Goal: Transaction & Acquisition: Purchase product/service

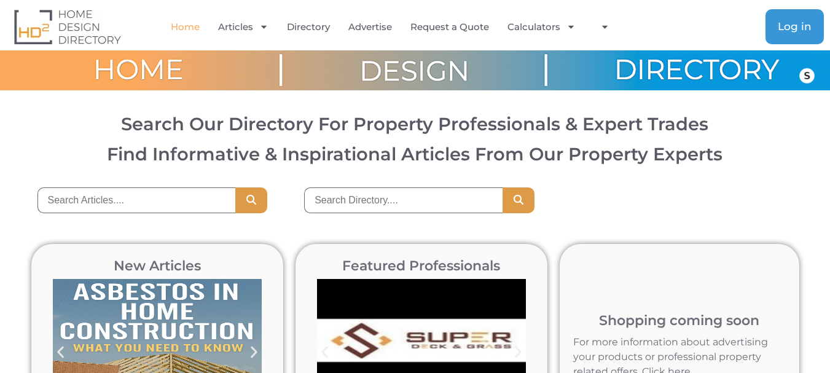
click at [810, 30] on span "Log in" at bounding box center [795, 27] width 34 height 10
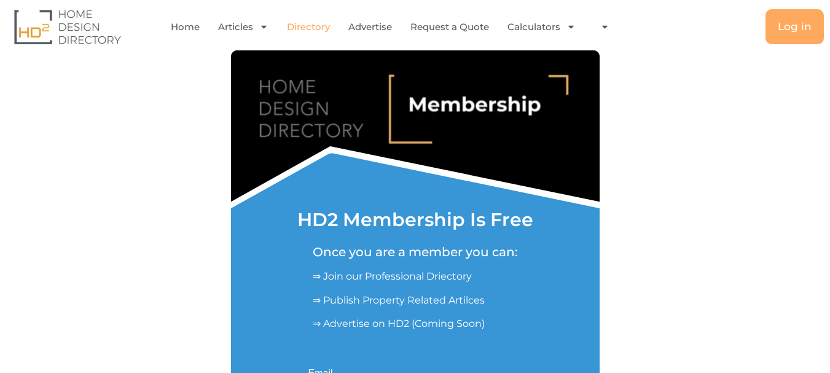
click at [314, 33] on link "Directory" at bounding box center [308, 27] width 43 height 28
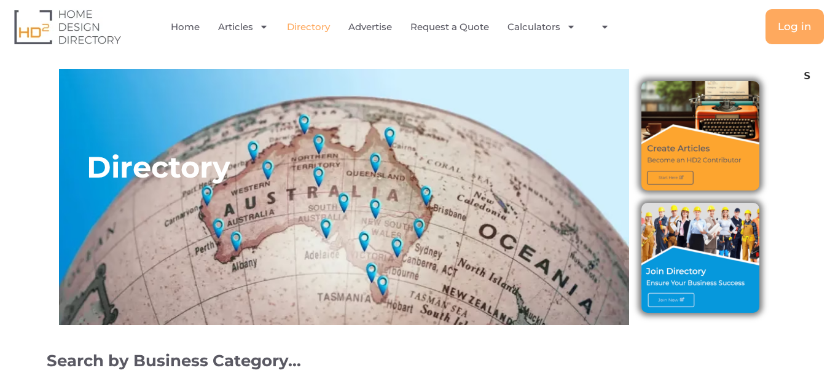
click at [307, 35] on link "Directory" at bounding box center [308, 27] width 43 height 28
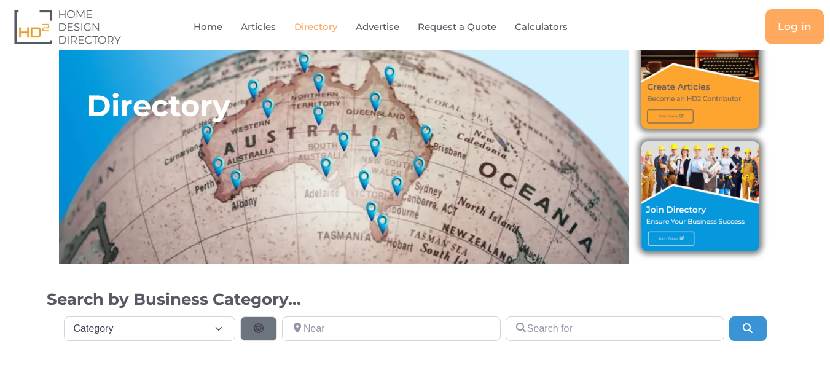
scroll to position [0, 0]
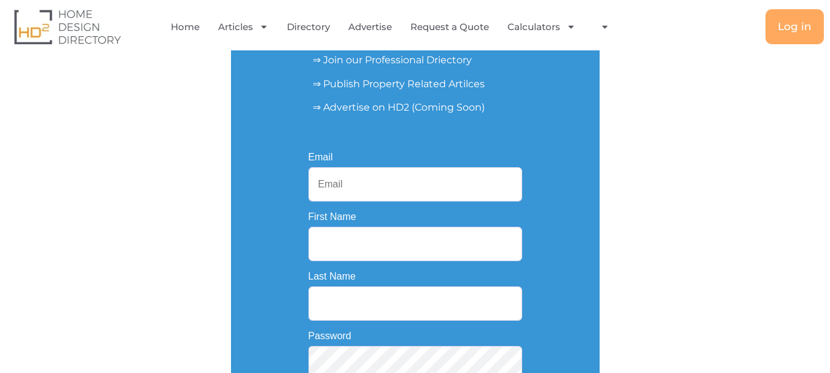
scroll to position [246, 0]
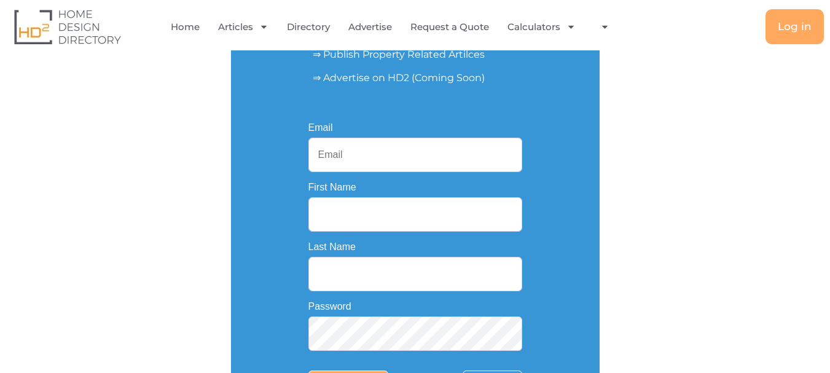
click at [378, 142] on input "Email" at bounding box center [415, 155] width 214 height 34
paste input "[EMAIL_ADDRESS][DOMAIN_NAME]"
type input "[EMAIL_ADDRESS][DOMAIN_NAME]"
click at [366, 218] on input "First Name" at bounding box center [415, 214] width 214 height 34
paste input "trueen.com"
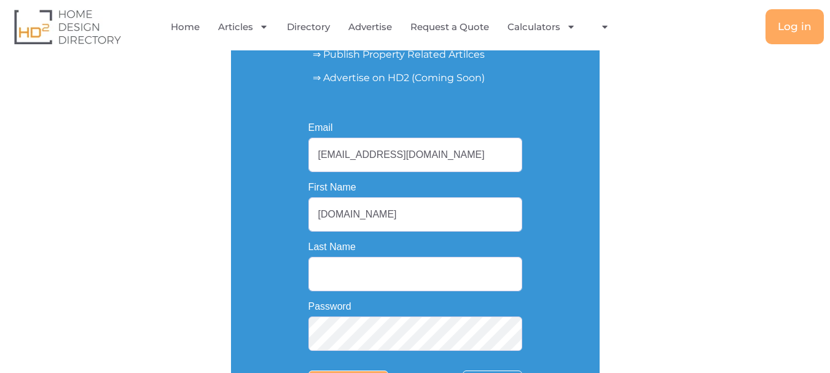
click at [456, 202] on input "trueen.com" at bounding box center [415, 214] width 214 height 34
click at [409, 227] on input "trueen.com" at bounding box center [415, 214] width 214 height 34
paste input "Fresh Finish Pressure Cleaning"
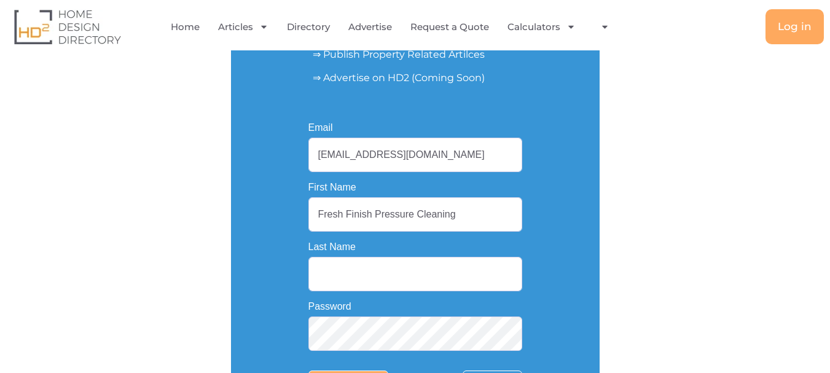
click at [440, 224] on input "Fresh Finish Pressure Cleaning" at bounding box center [415, 214] width 214 height 34
type input "Fresh Finish Pressure"
click at [387, 267] on input "Last Name" at bounding box center [415, 274] width 214 height 34
paste input "Cleaning"
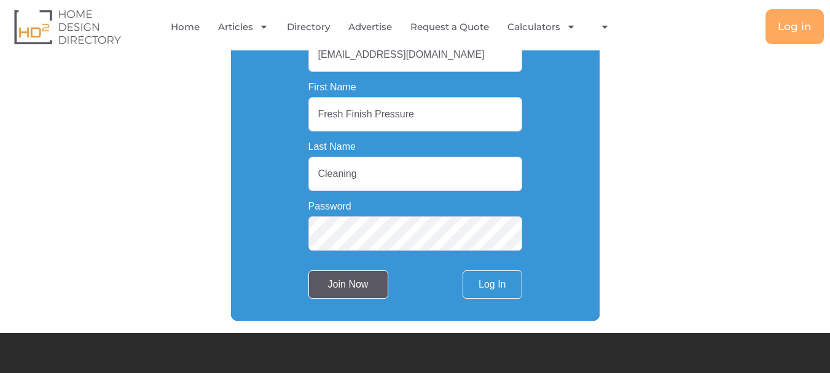
scroll to position [430, 0]
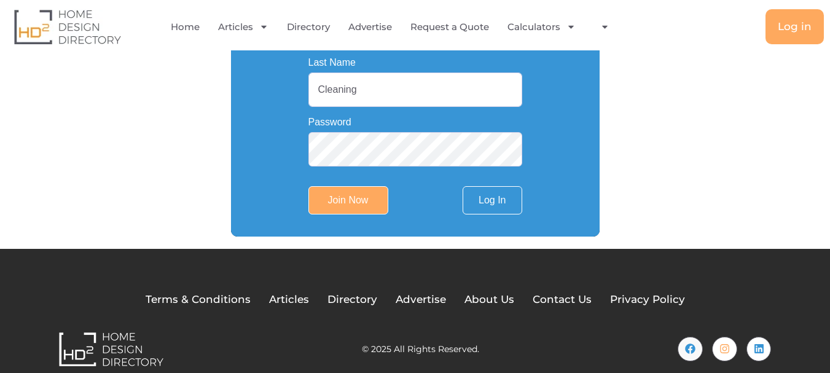
type input "Cleaning"
click at [358, 208] on input "Join Now" at bounding box center [348, 200] width 80 height 28
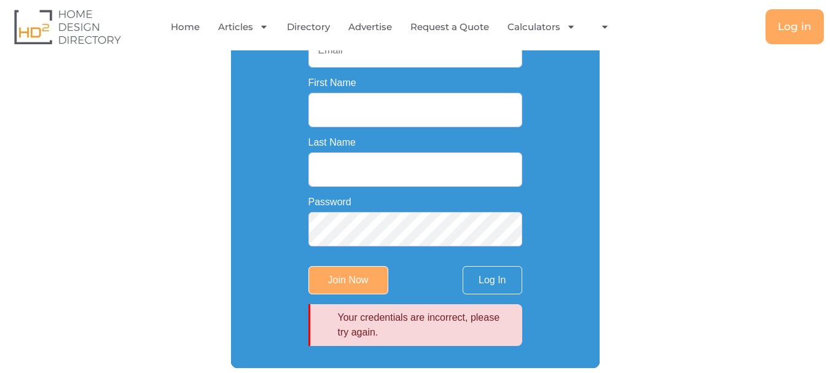
scroll to position [369, 0]
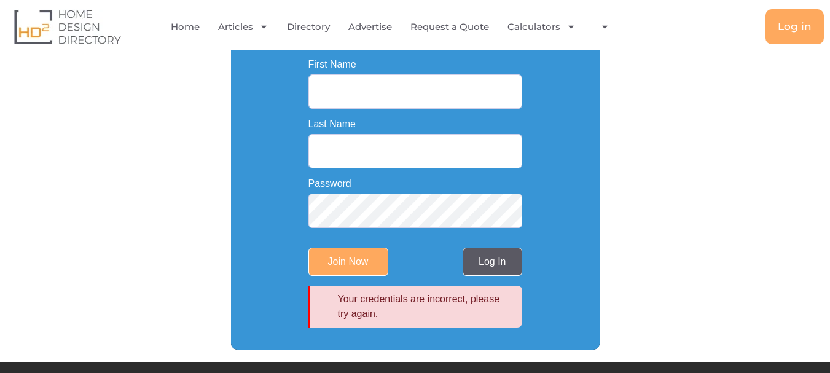
click at [493, 263] on link "Log In" at bounding box center [492, 262] width 59 height 28
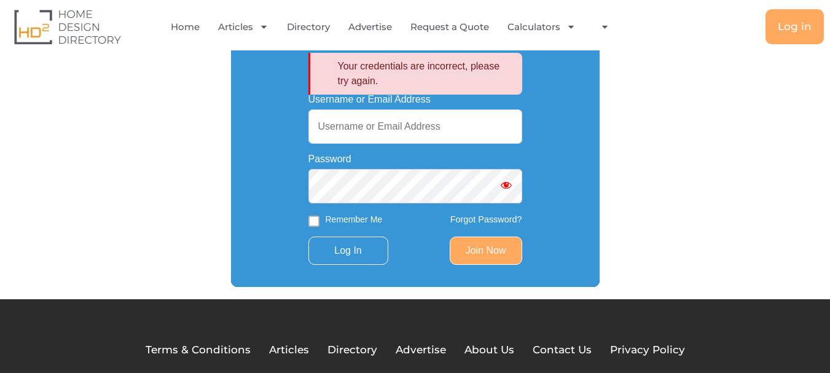
scroll to position [307, 0]
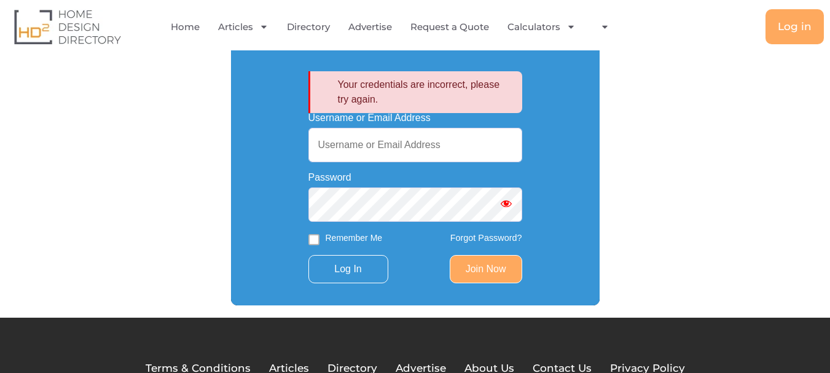
click at [397, 143] on input "Username or Email Address" at bounding box center [415, 145] width 214 height 34
paste input "[EMAIL_ADDRESS][DOMAIN_NAME]"
type input "[EMAIL_ADDRESS][DOMAIN_NAME]"
click at [481, 271] on link "Join Now" at bounding box center [486, 269] width 73 height 28
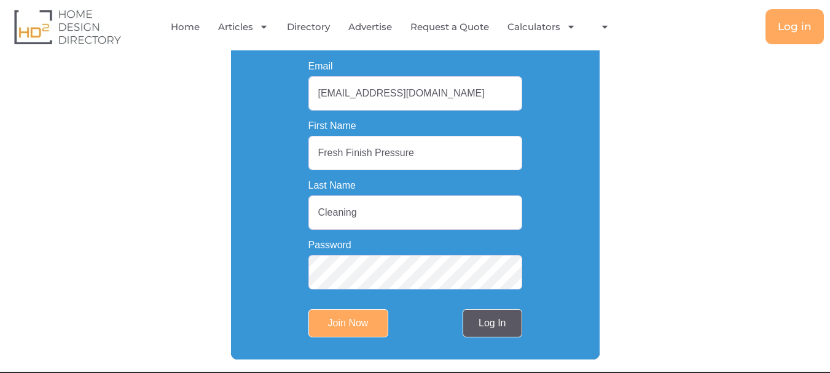
click at [498, 330] on link "Log In" at bounding box center [492, 323] width 59 height 28
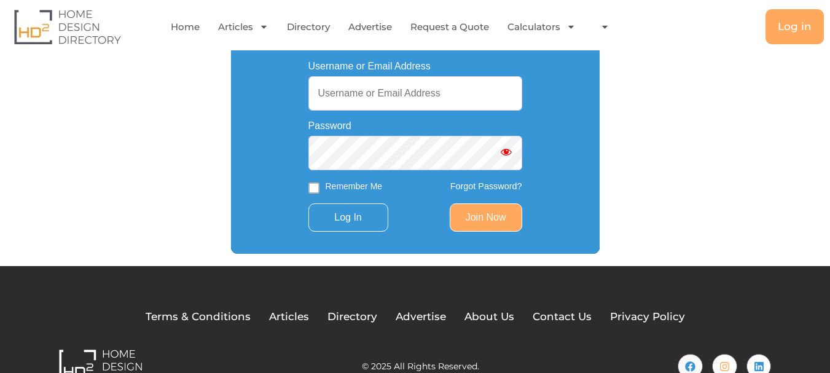
click at [391, 111] on input "Username or Email Address" at bounding box center [415, 93] width 214 height 34
paste input "[EMAIL_ADDRESS][DOMAIN_NAME]"
type input "[EMAIL_ADDRESS][DOMAIN_NAME]"
click at [347, 226] on input "Log In" at bounding box center [348, 217] width 80 height 28
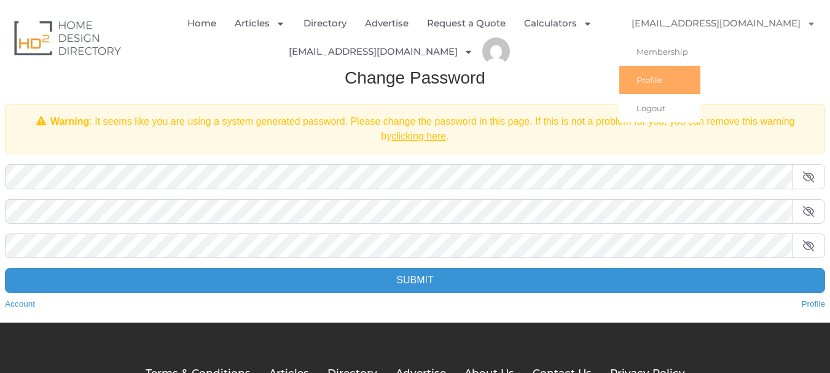
click at [656, 74] on link "Profile" at bounding box center [659, 80] width 81 height 28
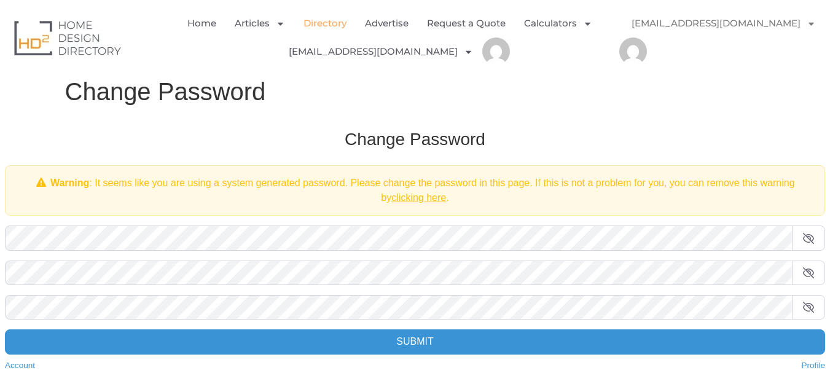
click at [336, 25] on link "Directory" at bounding box center [325, 23] width 43 height 28
click at [442, 49] on link "[EMAIL_ADDRESS][DOMAIN_NAME]" at bounding box center [381, 51] width 184 height 28
click at [440, 49] on link "[EMAIL_ADDRESS][DOMAIN_NAME]" at bounding box center [381, 51] width 184 height 28
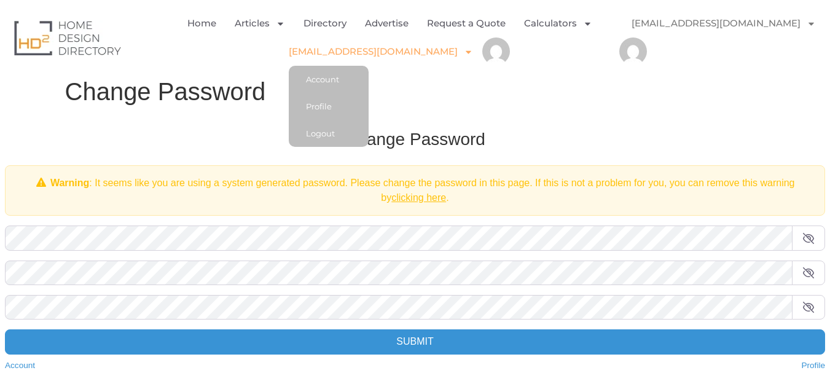
click at [635, 47] on img "Menu" at bounding box center [633, 51] width 28 height 28
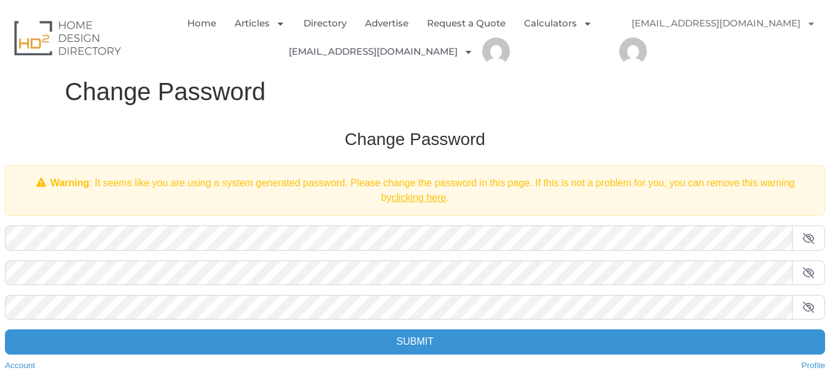
click at [734, 21] on link "[EMAIL_ADDRESS][DOMAIN_NAME]" at bounding box center [723, 23] width 209 height 28
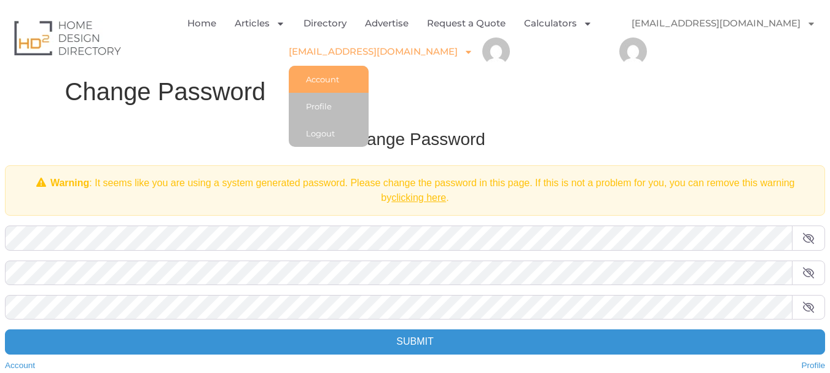
click at [337, 79] on link "Account" at bounding box center [329, 79] width 80 height 27
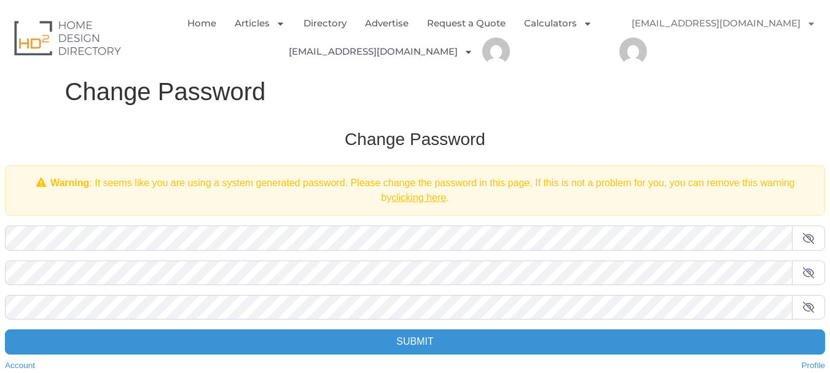
click at [79, 39] on img at bounding box center [67, 37] width 107 height 35
click at [757, 24] on link "[EMAIL_ADDRESS][DOMAIN_NAME]" at bounding box center [723, 23] width 209 height 28
click at [710, 28] on link "[EMAIL_ADDRESS][DOMAIN_NAME]" at bounding box center [723, 23] width 209 height 28
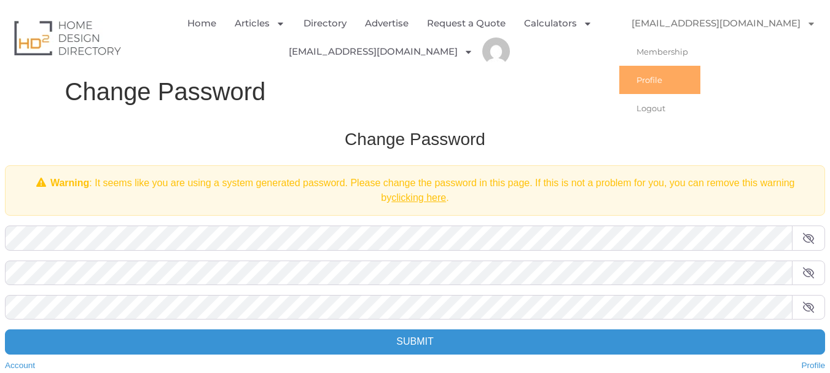
click at [669, 74] on link "Profile" at bounding box center [659, 80] width 81 height 28
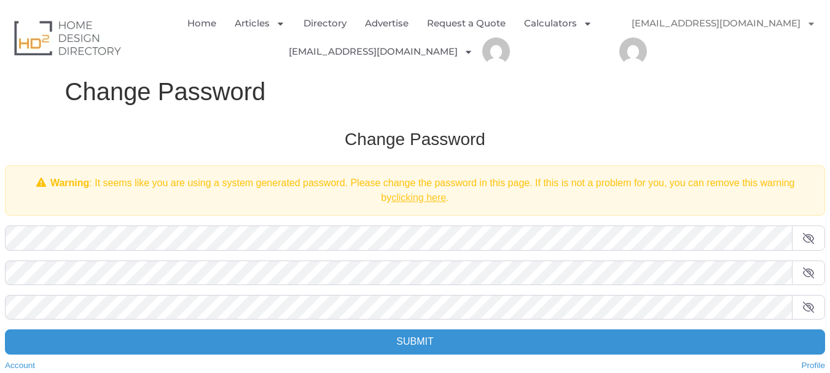
click at [417, 202] on link "clicking here" at bounding box center [418, 197] width 55 height 10
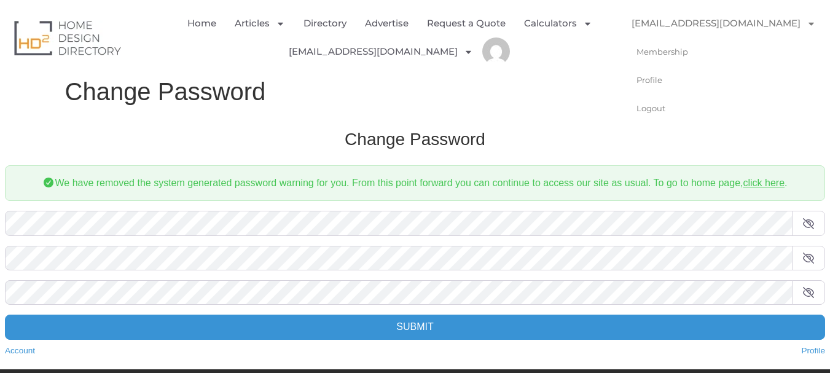
click at [684, 20] on link "[EMAIL_ADDRESS][DOMAIN_NAME]" at bounding box center [723, 23] width 209 height 28
click at [678, 24] on link "[EMAIL_ADDRESS][DOMAIN_NAME]" at bounding box center [723, 23] width 209 height 28
click at [659, 77] on link "Profile" at bounding box center [659, 80] width 81 height 28
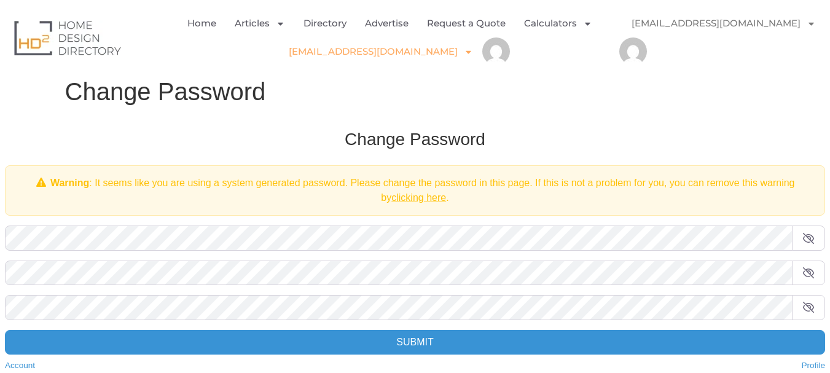
click at [464, 55] on icon "Menu" at bounding box center [468, 51] width 9 height 9
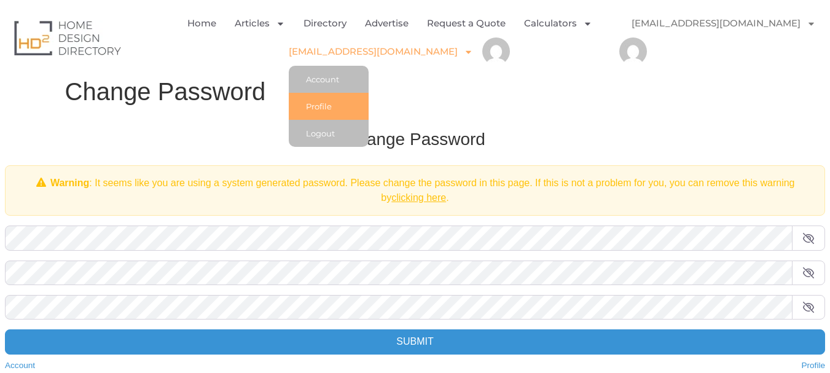
click at [340, 100] on link "Profile" at bounding box center [329, 106] width 80 height 27
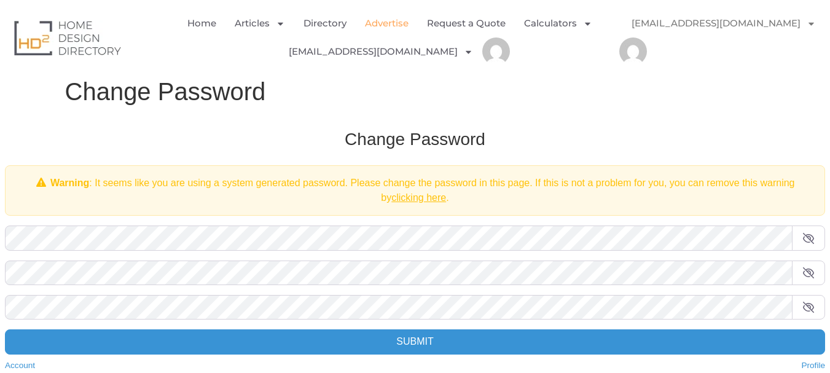
click at [391, 28] on link "Advertise" at bounding box center [387, 23] width 44 height 28
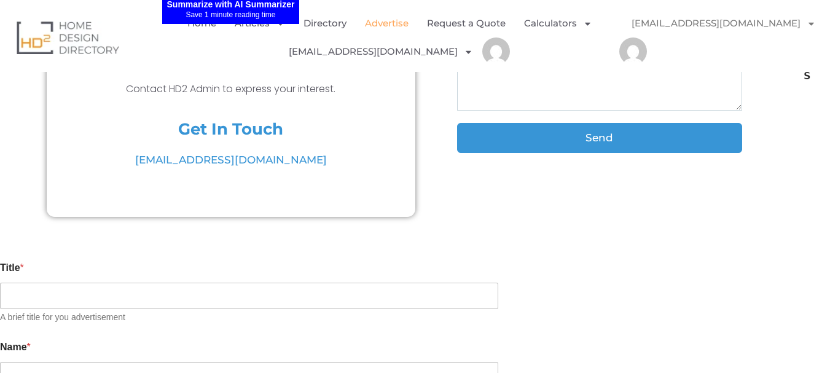
scroll to position [337, 0]
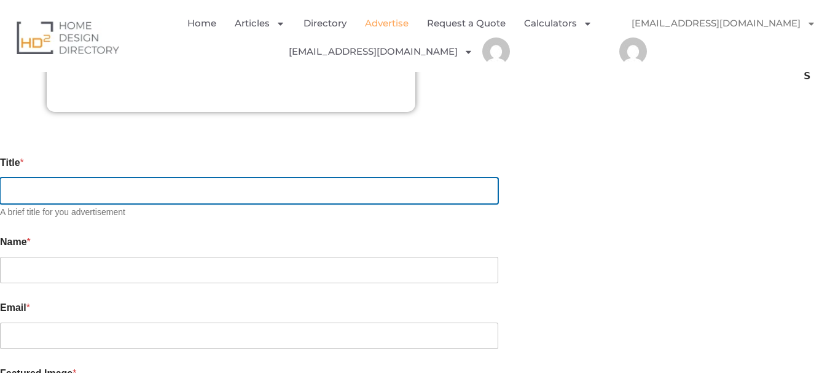
click at [141, 189] on input "Title *" at bounding box center [249, 191] width 498 height 26
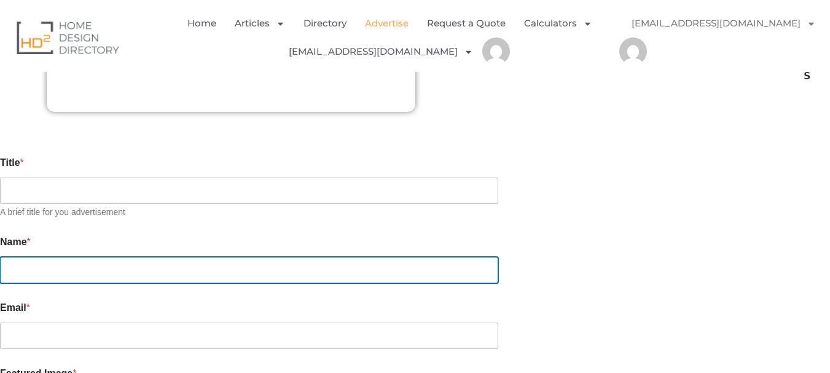
click at [120, 267] on input "Name *" at bounding box center [249, 270] width 498 height 26
paste input "Fresh Finish Pressure Cleaning"
type input "Fresh Finish Pressure Cleaning"
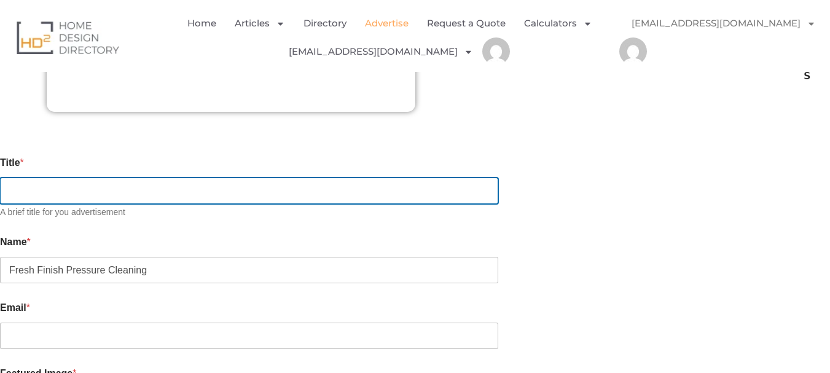
click at [156, 178] on input "Title *" at bounding box center [249, 191] width 498 height 26
paste input "Fresh Finish Pressure Cleaning"
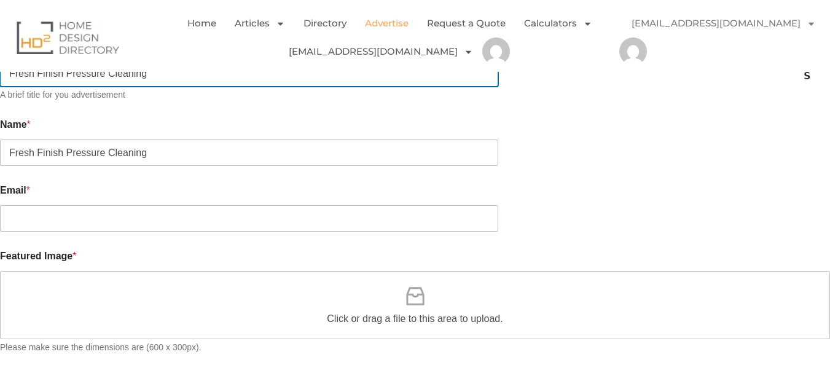
scroll to position [460, 0]
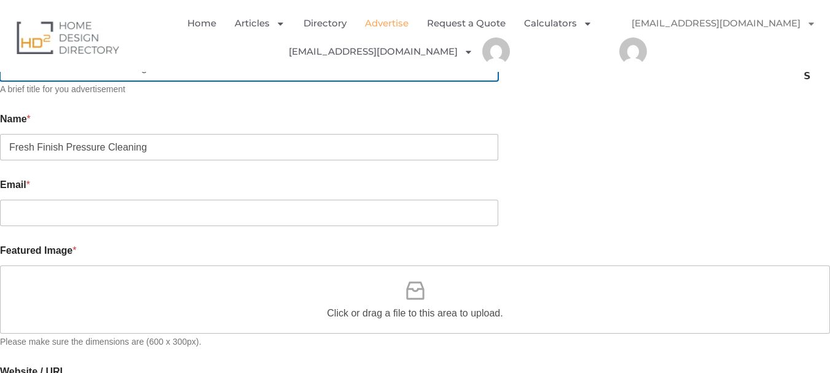
type input "Fresh Finish Pressure Cleaning"
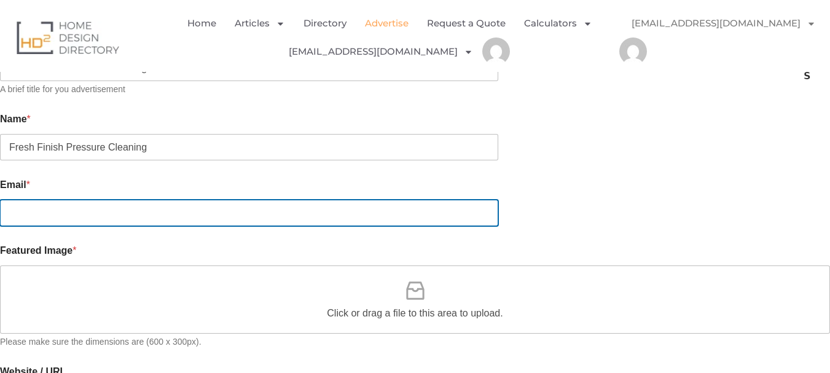
click at [130, 208] on input "Email *" at bounding box center [249, 213] width 498 height 26
paste input "[EMAIL_ADDRESS][DOMAIN_NAME]"
type input "[EMAIL_ADDRESS][DOMAIN_NAME]"
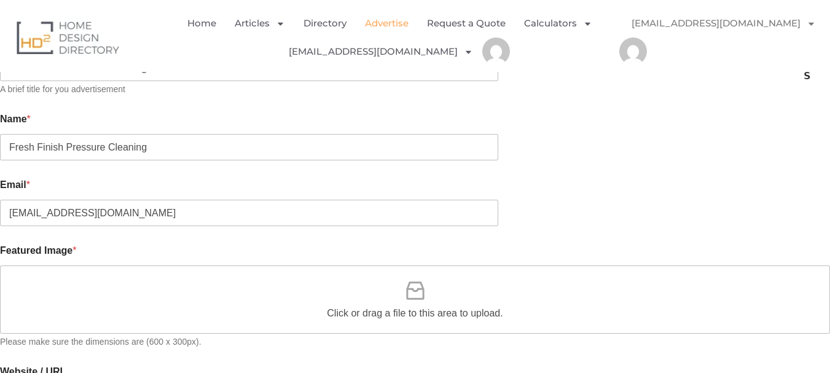
click at [335, 280] on div "Click or drag a file to this area to upload." at bounding box center [415, 299] width 176 height 42
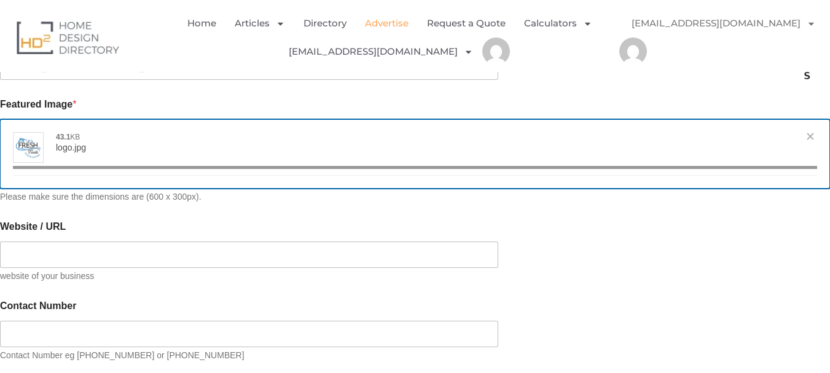
scroll to position [645, 0]
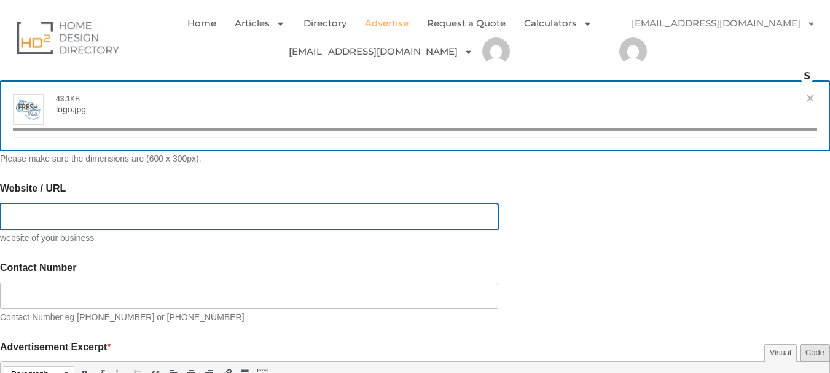
click at [159, 208] on input "Website / URL" at bounding box center [249, 216] width 498 height 26
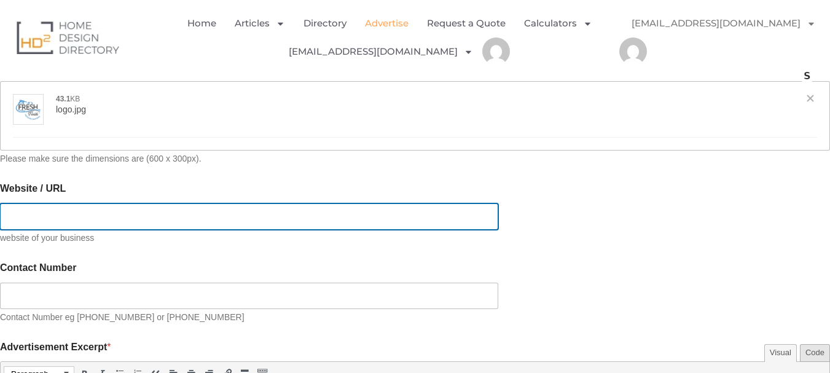
type input "[{"name":"logo.jpg","file":"52d13dbd8b4b9e0efcf20461d7c74566.jpg","url":"https:…"
paste input "https://freshfinishpressurecleaning.com"
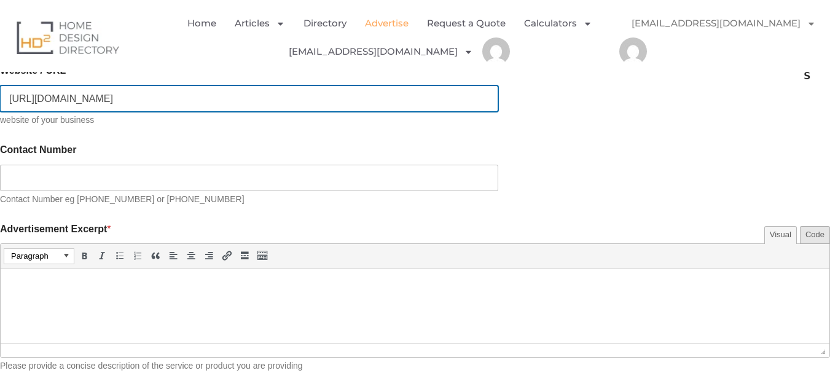
scroll to position [767, 0]
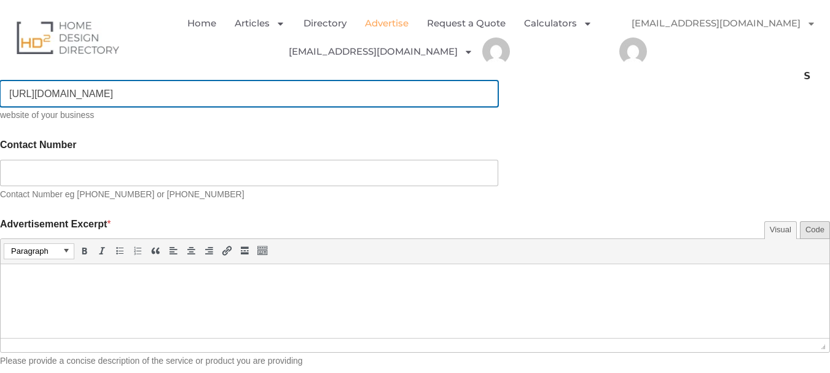
type input "https://freshfinishpressurecleaning.com"
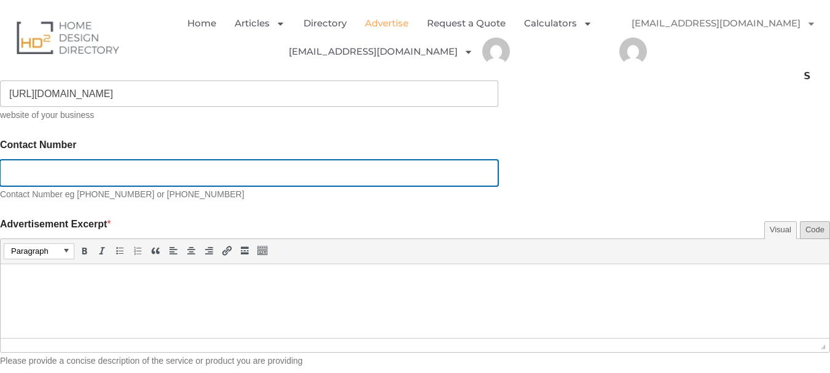
click at [131, 170] on input "Contact Number" at bounding box center [249, 173] width 498 height 26
paste input "+61 468 792 156"
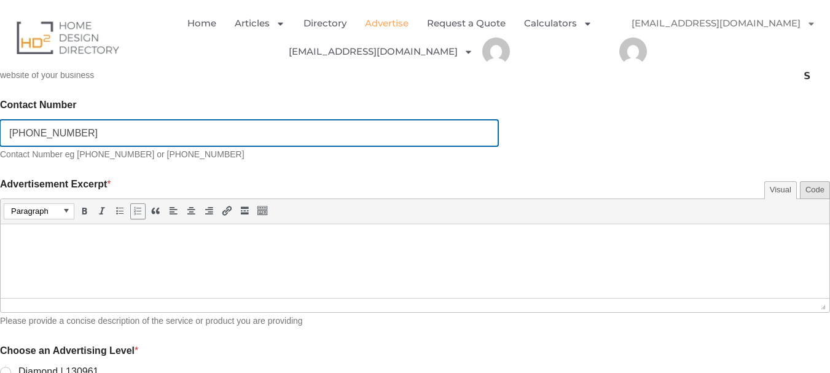
scroll to position [829, 0]
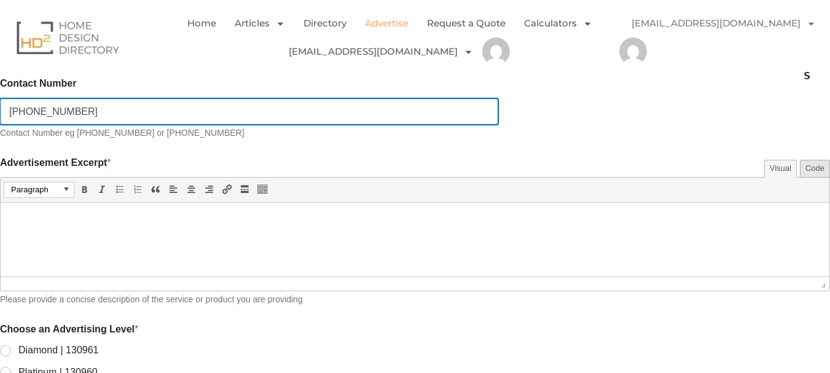
type input "+61 468 792 156"
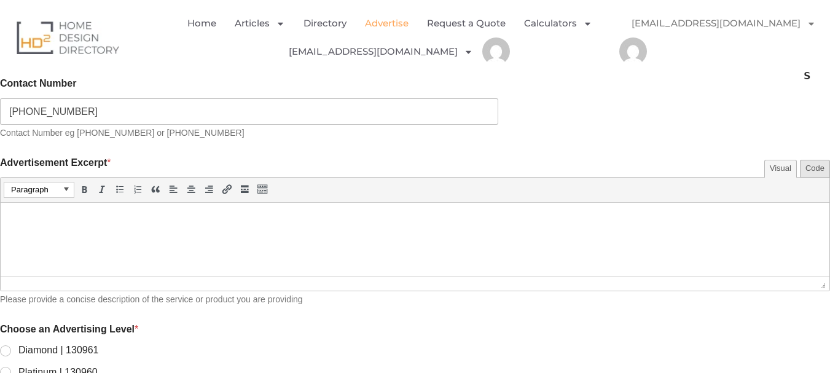
click at [117, 212] on html at bounding box center [415, 220] width 829 height 34
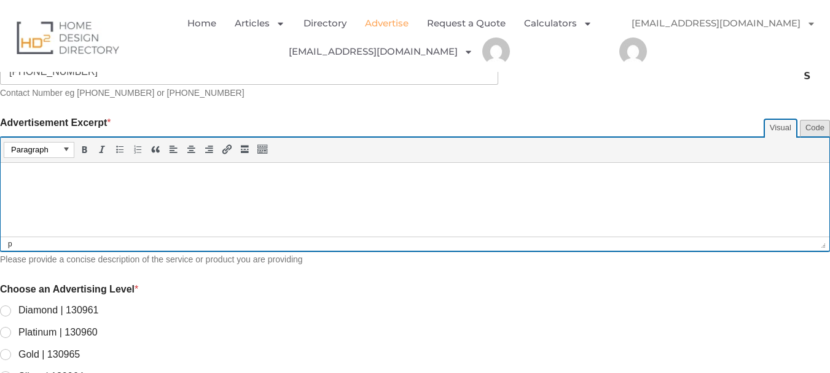
scroll to position [890, 0]
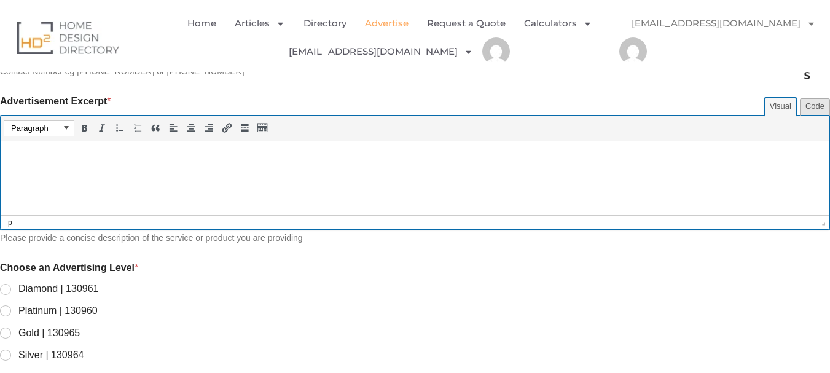
paste body
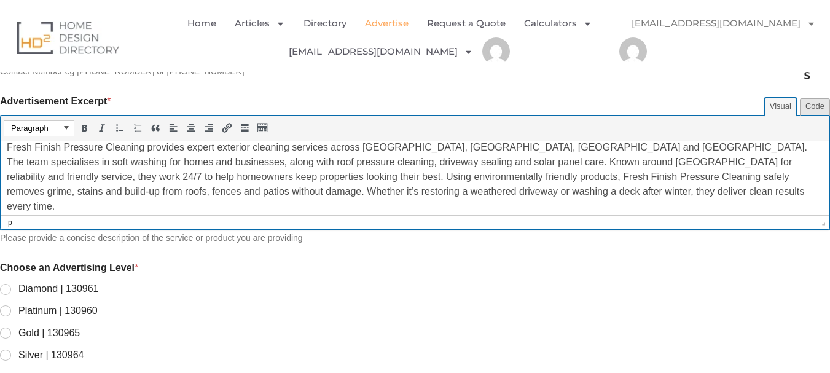
scroll to position [1075, 0]
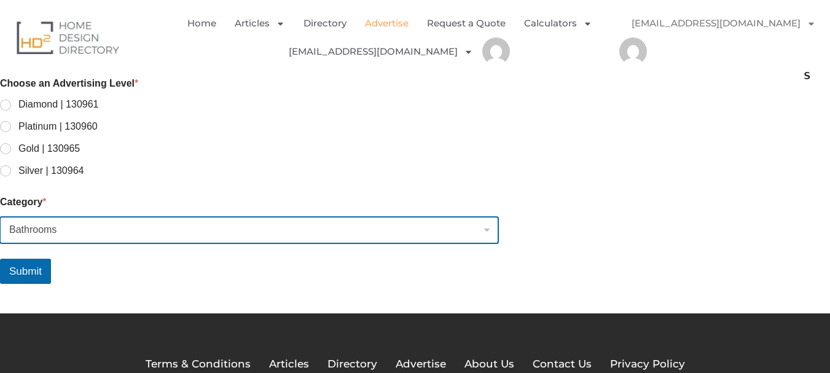
click at [60, 222] on select "Bathrooms" at bounding box center [249, 230] width 498 height 26
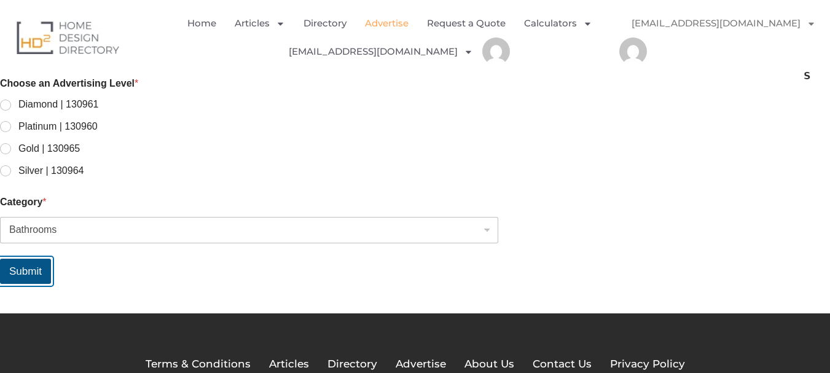
click at [51, 262] on button "Submit" at bounding box center [25, 271] width 51 height 25
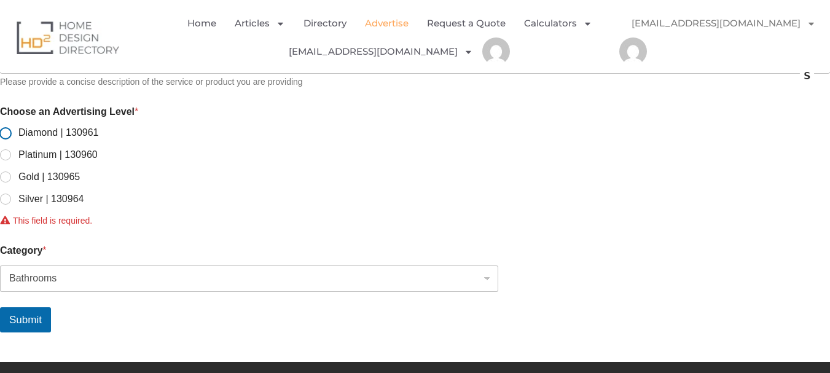
scroll to position [1028, 0]
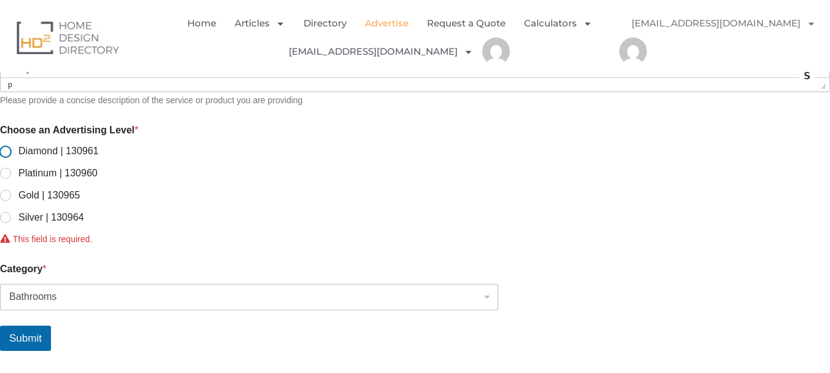
click at [11, 147] on input "Diamond | 130961" at bounding box center [6, 152] width 10 height 10
radio input "true"
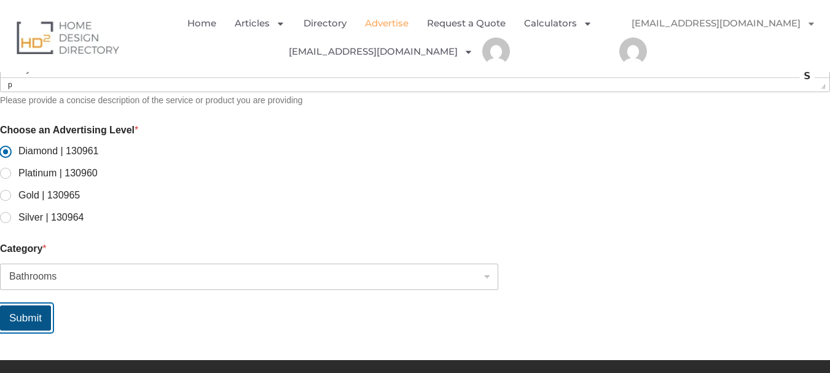
click at [51, 310] on button "Submit" at bounding box center [25, 317] width 51 height 25
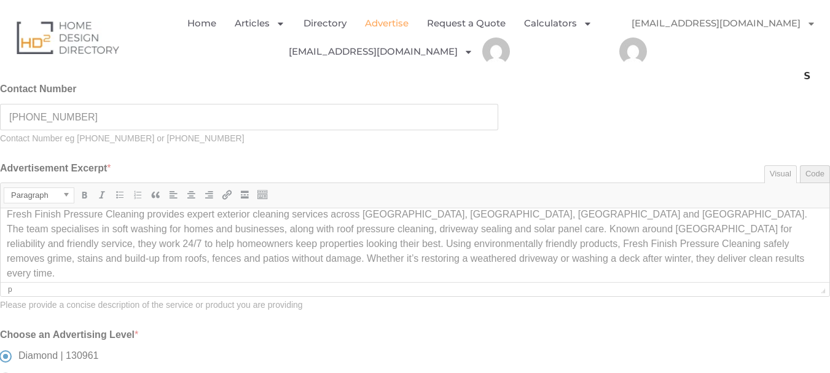
scroll to position [782, 0]
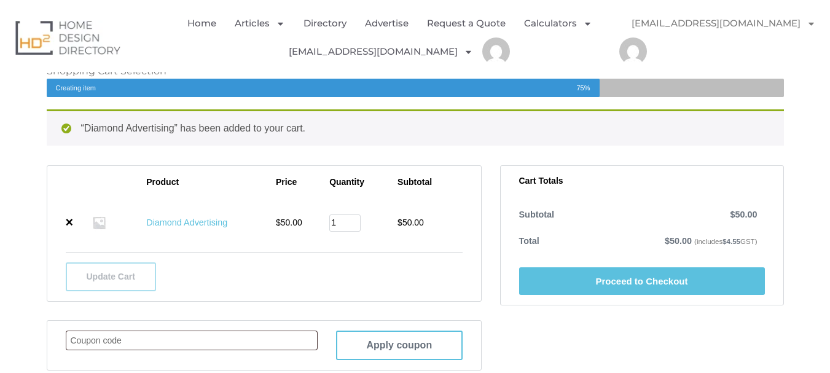
click at [213, 224] on link "Diamond Advertising" at bounding box center [186, 223] width 81 height 10
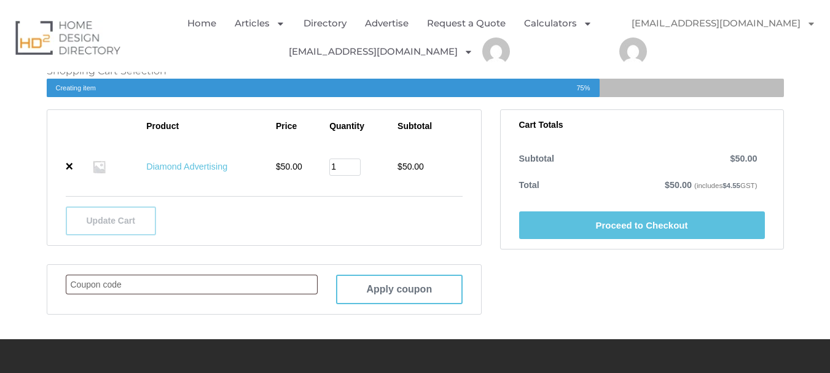
scroll to position [307, 0]
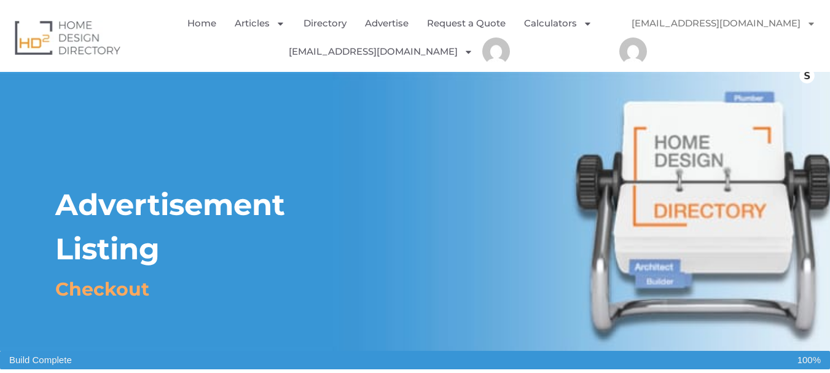
select select "[GEOGRAPHIC_DATA]"
